Goal: Information Seeking & Learning: Find specific fact

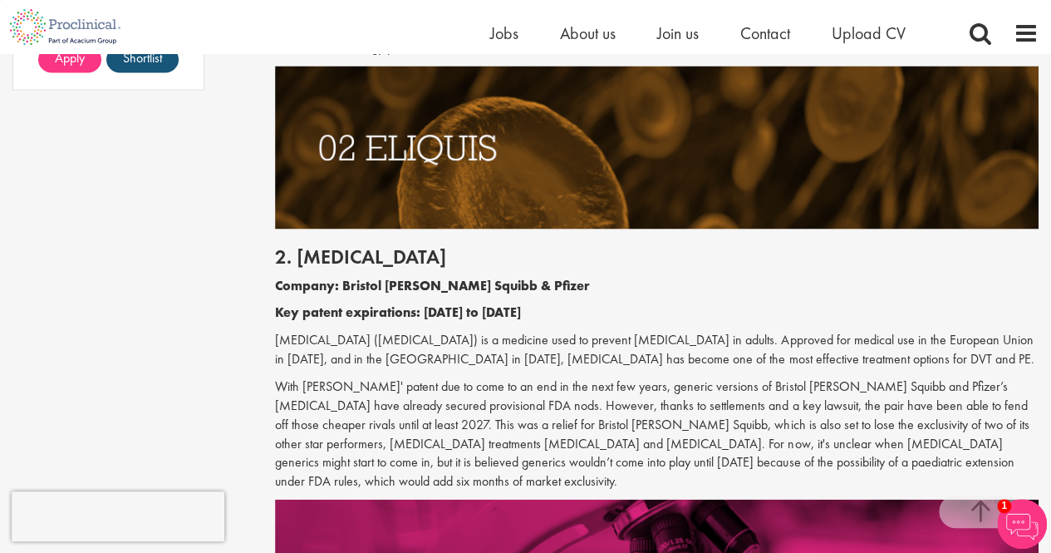
scroll to position [1579, 0]
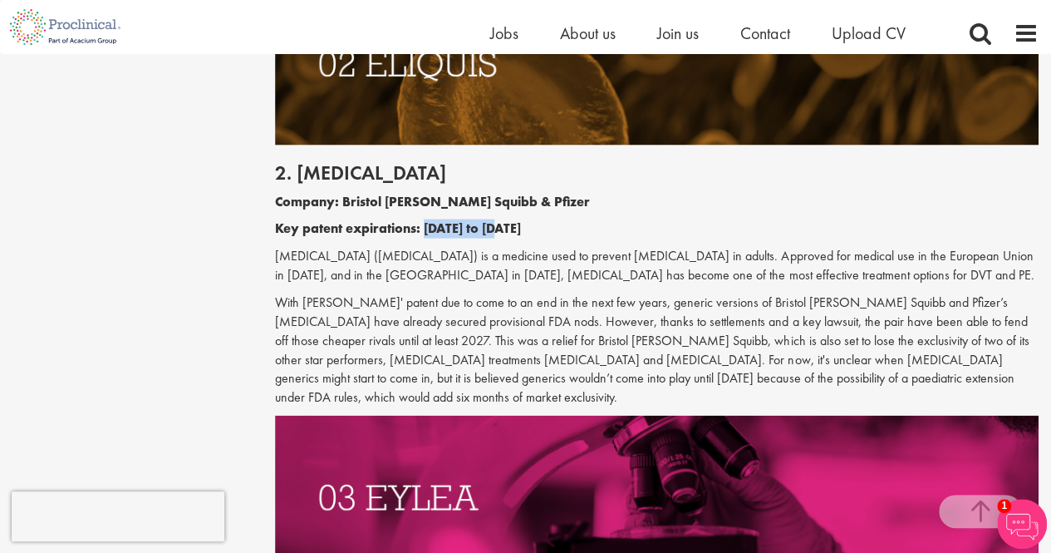
drag, startPoint x: 426, startPoint y: 229, endPoint x: 505, endPoint y: 223, distance: 80.1
click at [505, 223] on b "Key patent expirations: [DATE] to [DATE]" at bounding box center [398, 227] width 246 height 17
copy b "[DATE] to [DATE]"
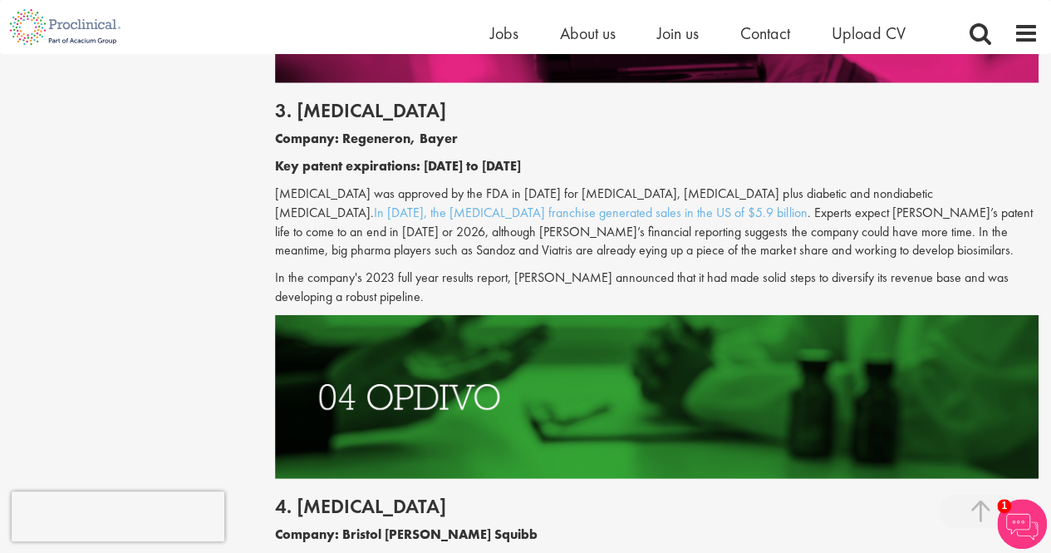
scroll to position [2078, 0]
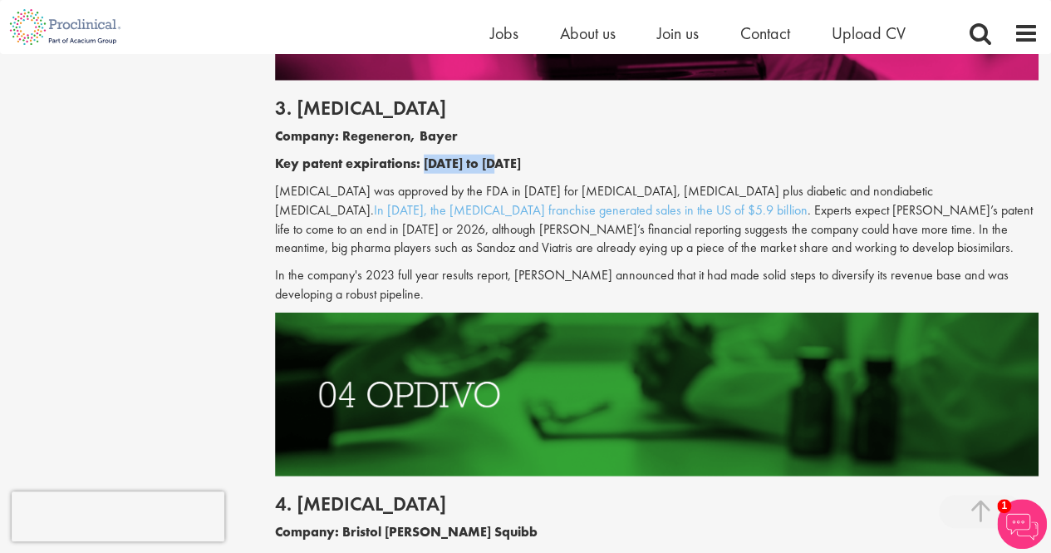
drag, startPoint x: 425, startPoint y: 147, endPoint x: 505, endPoint y: 142, distance: 80.8
click at [505, 155] on b "Key patent expirations: [DATE] to [DATE]" at bounding box center [398, 163] width 246 height 17
copy b "[DATE] to [DATE]"
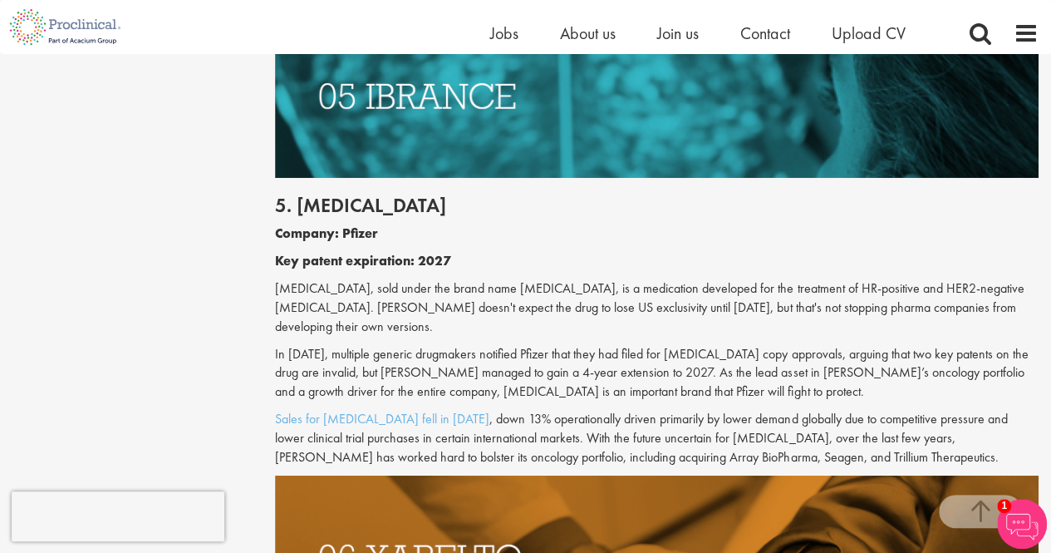
scroll to position [2826, 0]
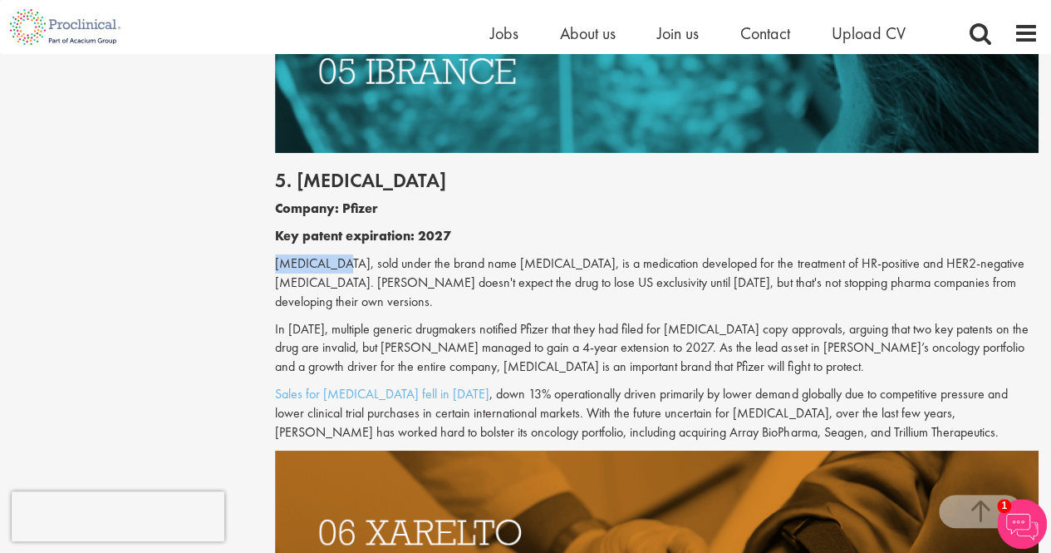
drag, startPoint x: 274, startPoint y: 227, endPoint x: 330, endPoint y: 227, distance: 55.7
click at [330, 254] on p "[MEDICAL_DATA], sold under the brand name [MEDICAL_DATA], is a medication devel…" at bounding box center [657, 282] width 764 height 57
copy p "[MEDICAL_DATA]"
click at [514, 254] on p "[MEDICAL_DATA], sold under the brand name [MEDICAL_DATA], is a medication devel…" at bounding box center [657, 282] width 764 height 57
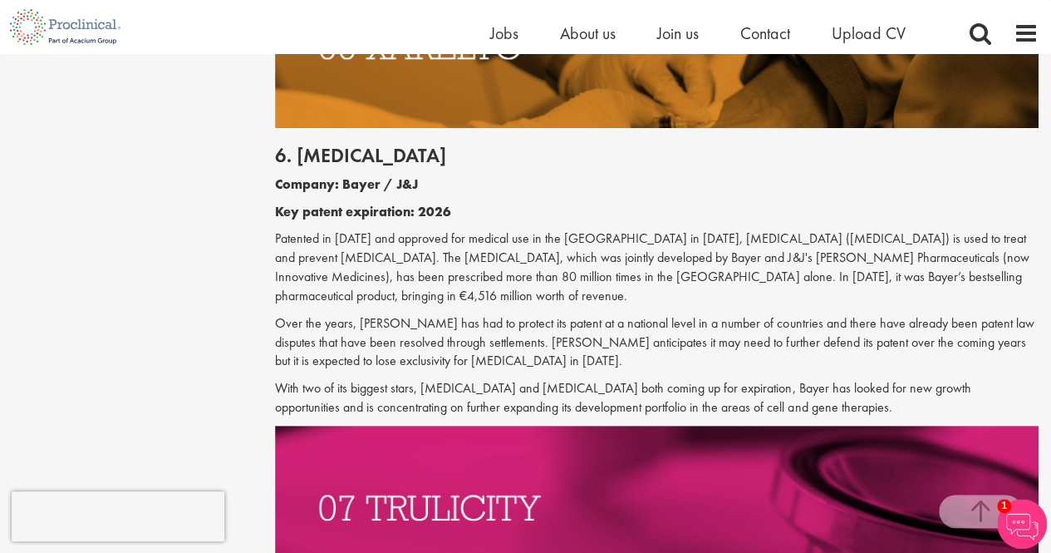
scroll to position [3324, 0]
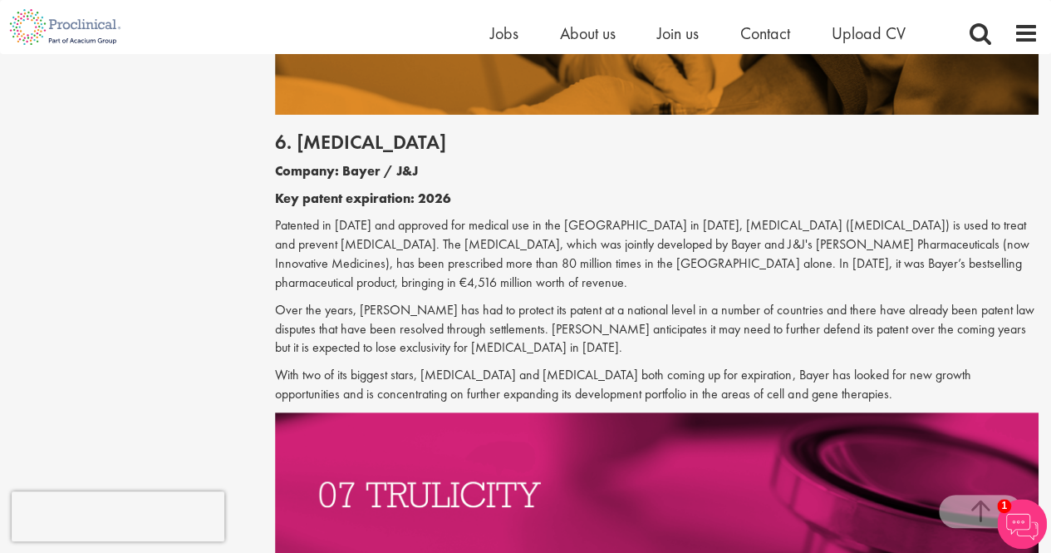
click at [377, 216] on p "Patented in [DATE] and approved for medical use in the [GEOGRAPHIC_DATA] in [DA…" at bounding box center [657, 254] width 764 height 76
drag, startPoint x: 708, startPoint y: 165, endPoint x: 785, endPoint y: 170, distance: 76.6
click at [785, 216] on p "Patented in [DATE] and approved for medical use in the [GEOGRAPHIC_DATA] in [DA…" at bounding box center [657, 254] width 764 height 76
copy p "([MEDICAL_DATA])"
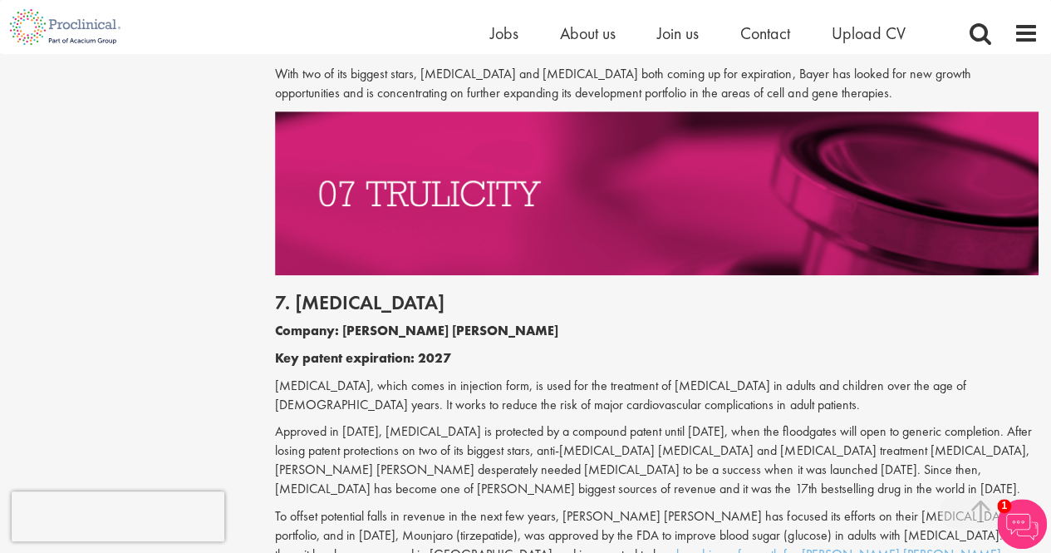
scroll to position [3657, 0]
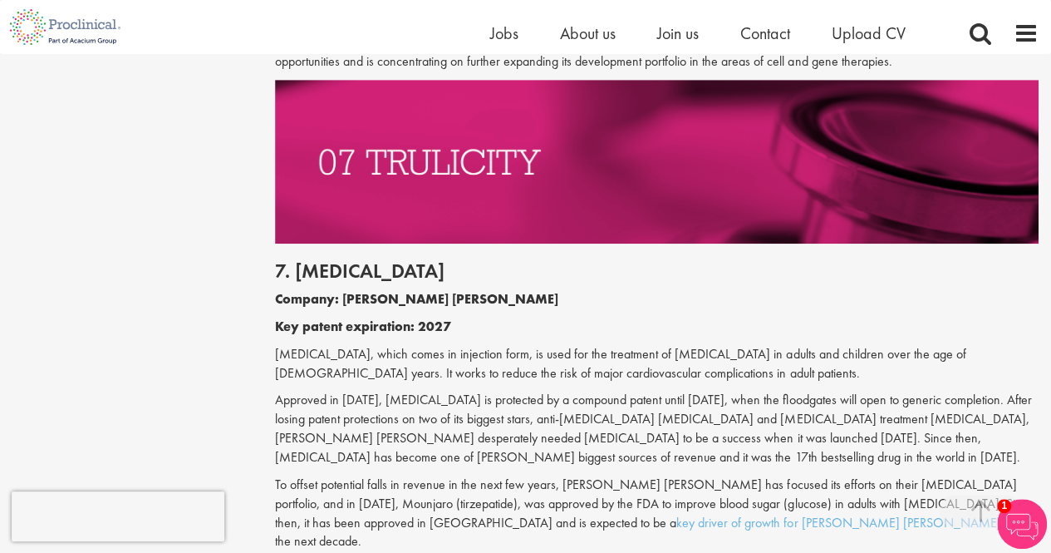
click at [548, 345] on p "[MEDICAL_DATA], which comes in injection form, is used for the treatment of [ME…" at bounding box center [657, 364] width 764 height 38
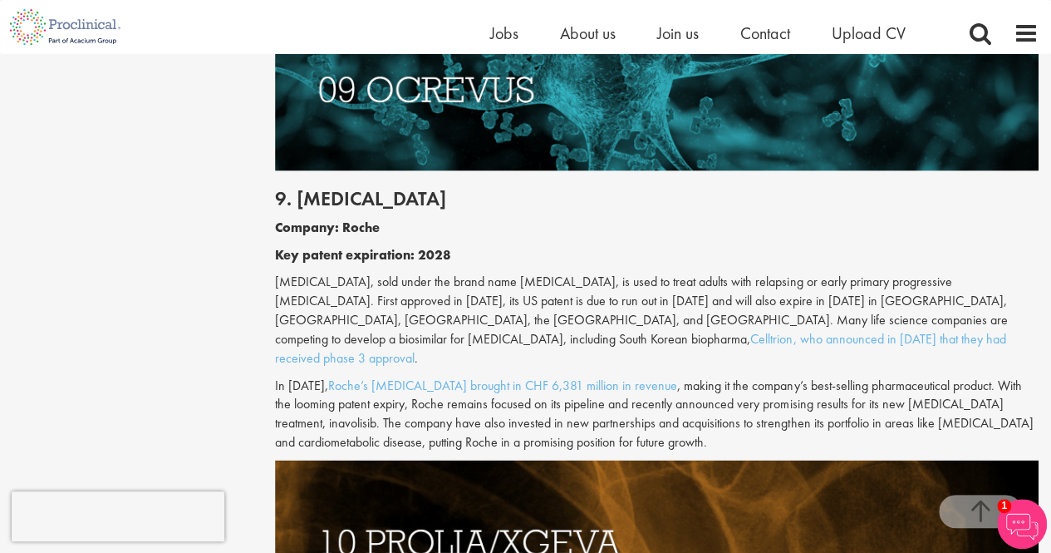
scroll to position [4654, 0]
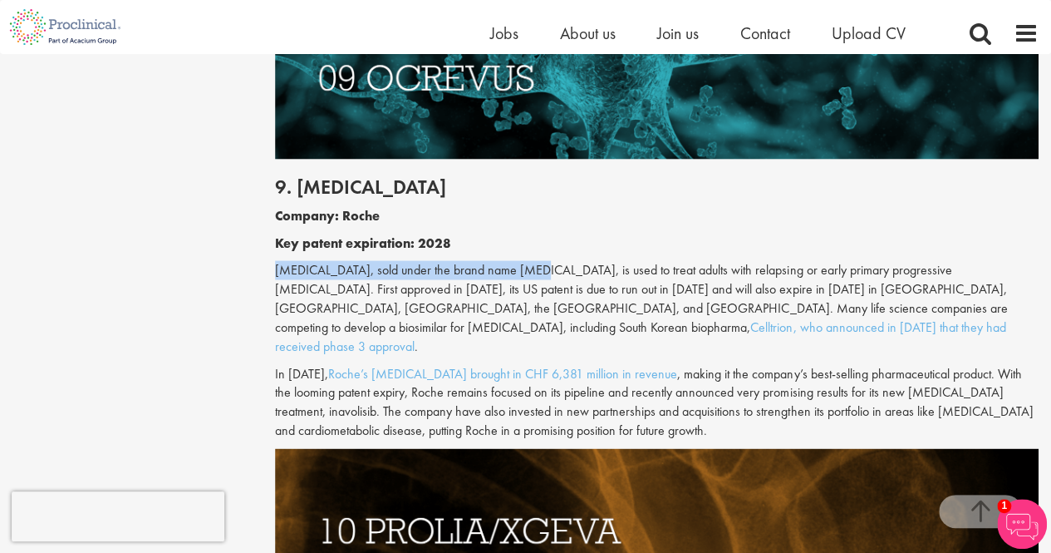
drag, startPoint x: 276, startPoint y: 155, endPoint x: 534, endPoint y: 157, distance: 257.6
click at [534, 260] on p "[MEDICAL_DATA], sold under the brand name [MEDICAL_DATA], is used to treat adul…" at bounding box center [657, 307] width 764 height 95
copy p "[MEDICAL_DATA], sold under the brand name [MEDICAL_DATA]"
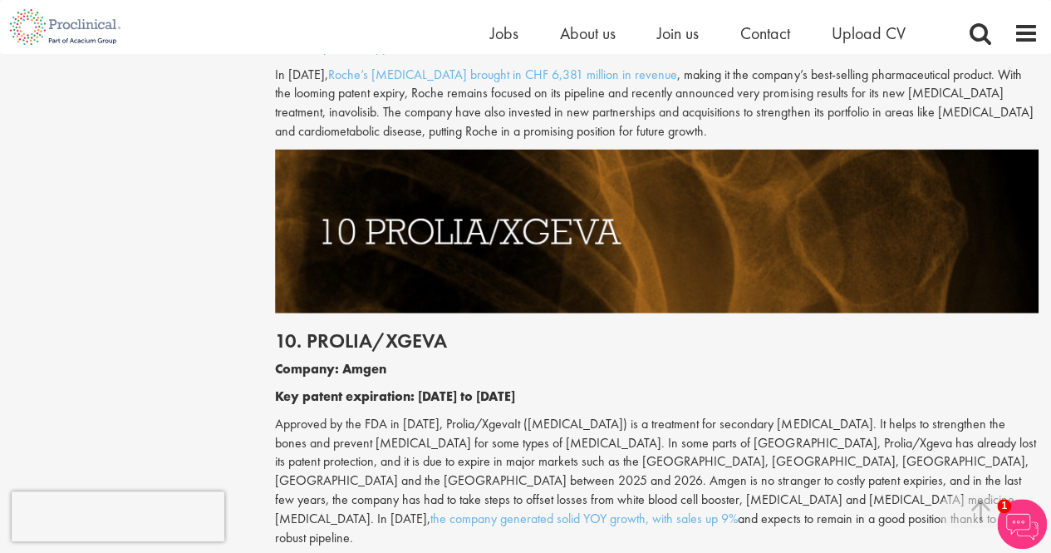
scroll to position [4987, 0]
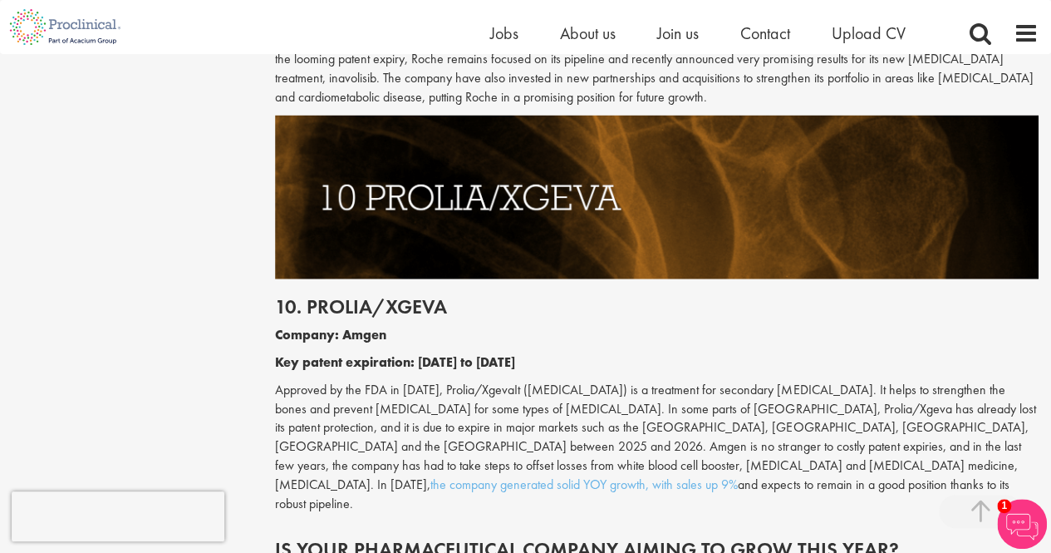
click at [485, 381] on p "Approved by the FDA in [DATE], Prolia/XgevaIt ([MEDICAL_DATA]) is a treatment f…" at bounding box center [657, 447] width 764 height 133
drag, startPoint x: 438, startPoint y: 258, endPoint x: 588, endPoint y: 251, distance: 150.6
click at [588, 381] on p "Approved by the FDA in [DATE], Prolia/XgevaIt ([MEDICAL_DATA]) is a treatment f…" at bounding box center [657, 447] width 764 height 133
copy p "Prolia/XgevaIt ([MEDICAL_DATA])"
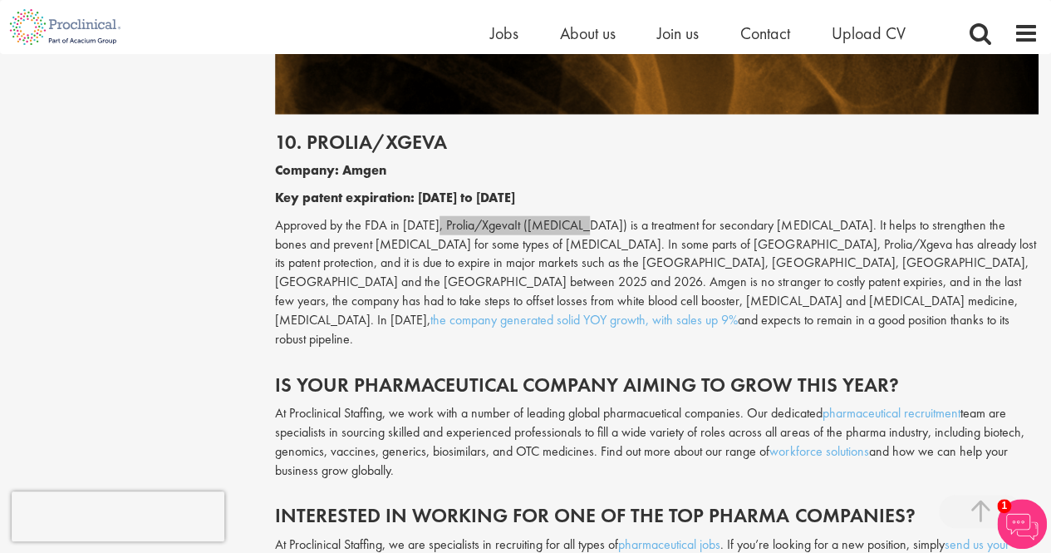
scroll to position [5153, 0]
